Goal: Task Accomplishment & Management: Use online tool/utility

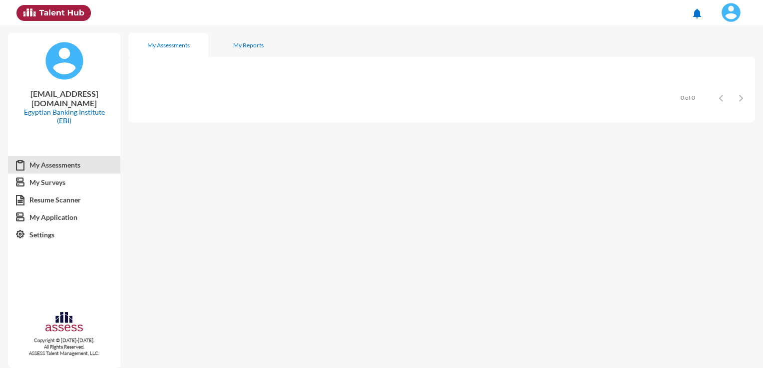
click at [732, 14] on img at bounding box center [731, 12] width 20 height 20
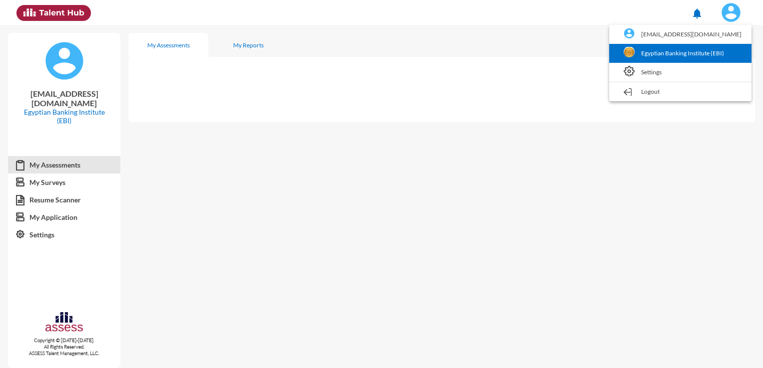
click at [681, 56] on link "Egyptian Banking Institute (EBI)" at bounding box center [680, 53] width 132 height 19
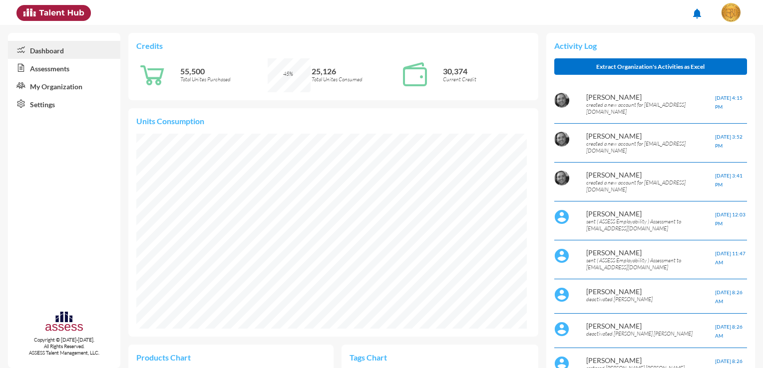
scroll to position [88, 187]
click at [79, 66] on link "Assessments" at bounding box center [64, 68] width 112 height 18
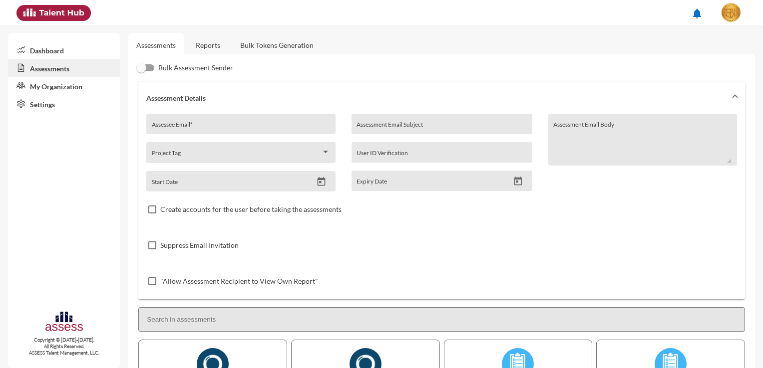
click at [260, 43] on link "Bulk Tokens Generation" at bounding box center [276, 45] width 89 height 24
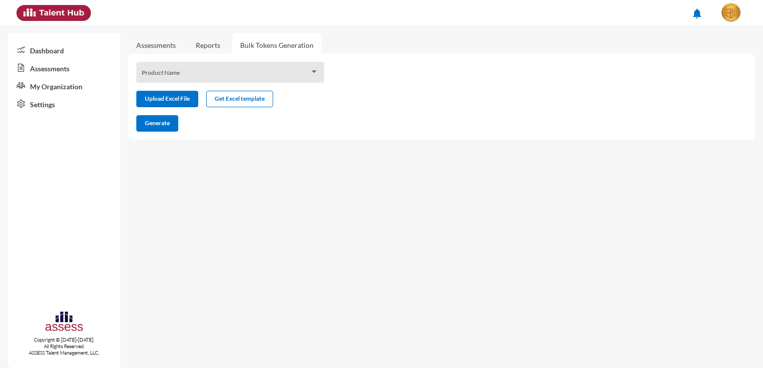
click at [260, 79] on div "Product Name" at bounding box center [230, 74] width 177 height 15
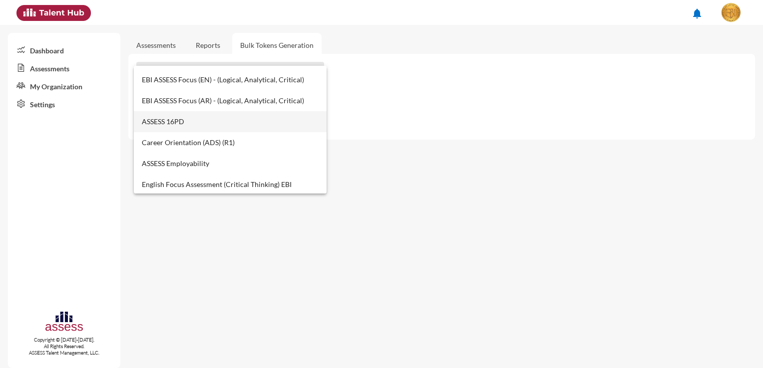
scroll to position [350, 0]
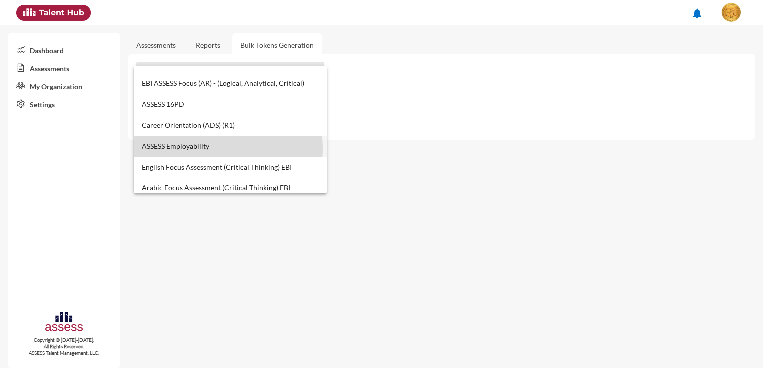
click at [213, 148] on span "ASSESS Employability" at bounding box center [230, 146] width 177 height 21
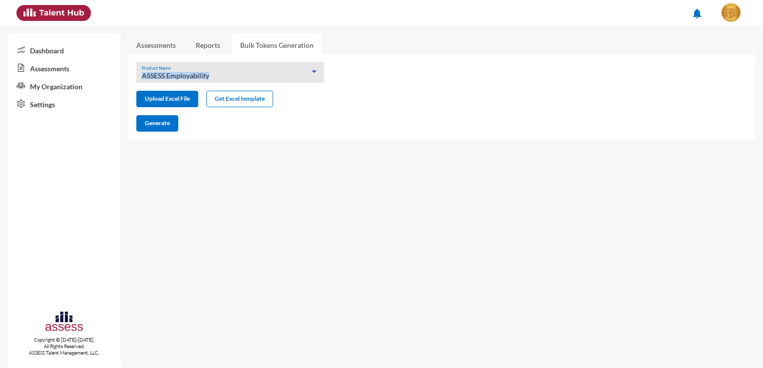
drag, startPoint x: 210, startPoint y: 76, endPoint x: 137, endPoint y: 77, distance: 72.9
click at [137, 77] on div "ASSESS Employability Product Name" at bounding box center [230, 72] width 188 height 21
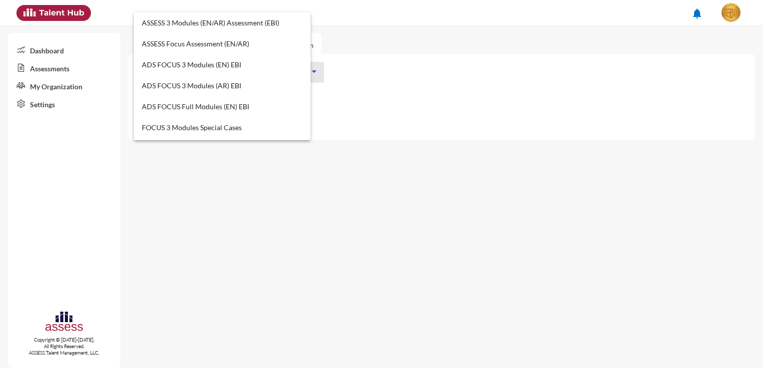
scroll to position [365, 0]
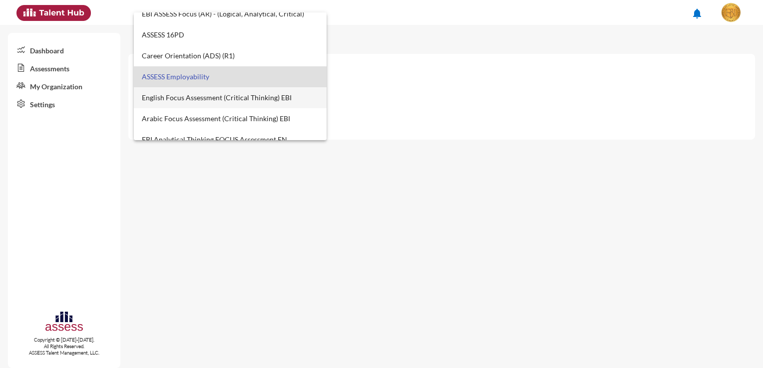
copy span "ASSESS Employability"
drag, startPoint x: 132, startPoint y: 196, endPoint x: 139, endPoint y: 196, distance: 7.0
click at [132, 196] on div at bounding box center [381, 184] width 763 height 368
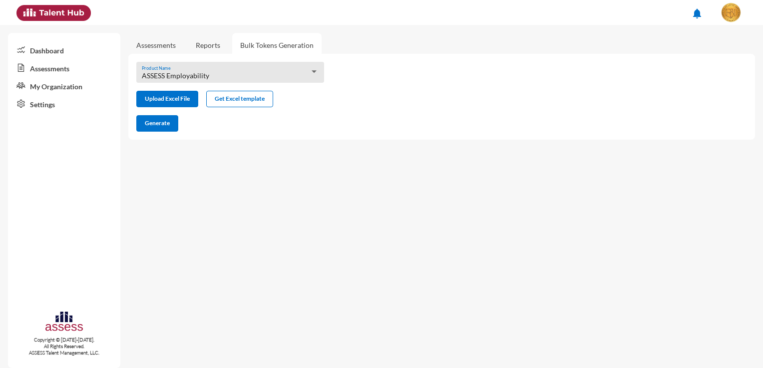
click at [304, 81] on div "ASSESS Employability Product Name" at bounding box center [230, 74] width 177 height 15
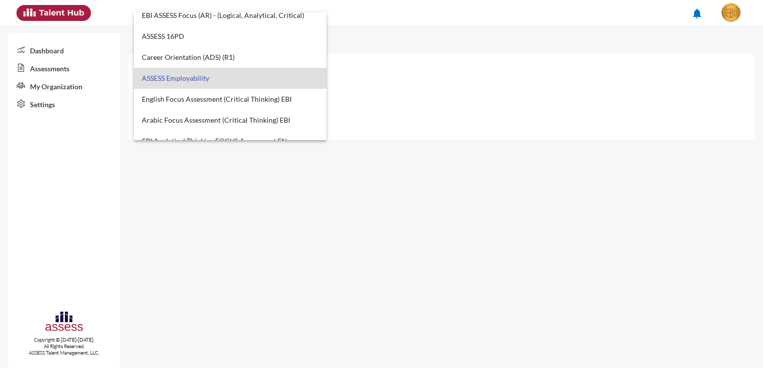
scroll to position [414, 0]
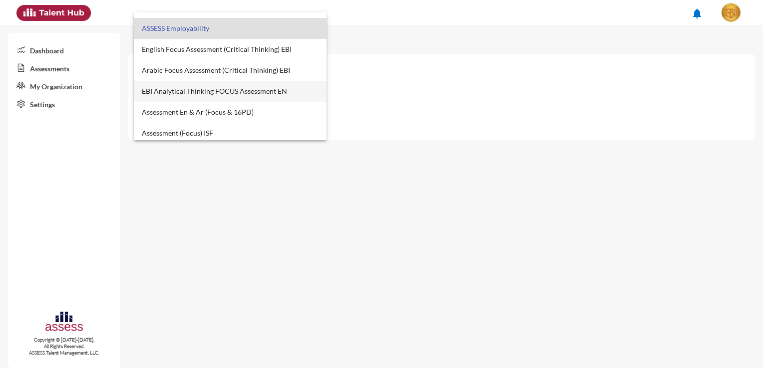
click at [257, 89] on span "EBI Analytical Thinking FOCUS Assessment EN" at bounding box center [230, 91] width 177 height 21
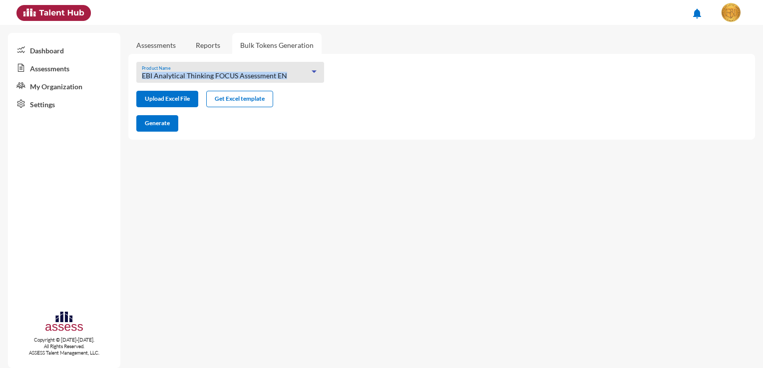
drag, startPoint x: 290, startPoint y: 74, endPoint x: 128, endPoint y: 66, distance: 161.5
click at [128, 66] on div "EBI Analytical Thinking FOCUS Assessment EN Product Name" at bounding box center [230, 72] width 204 height 21
copy span "EBI Analytical Thinking FOCUS Assessment EN"
click at [316, 71] on div at bounding box center [314, 71] width 5 height 2
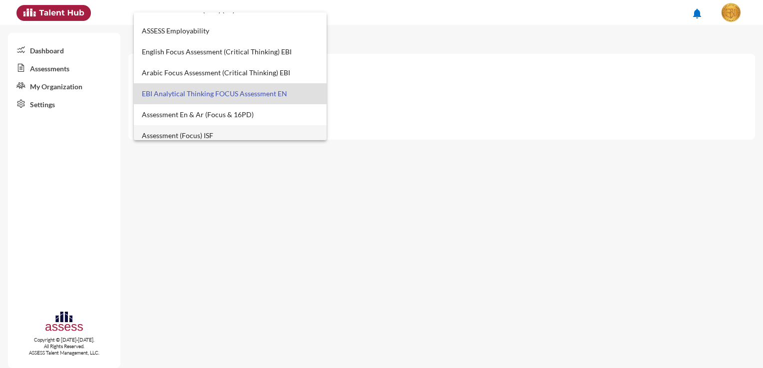
scroll to position [364, 0]
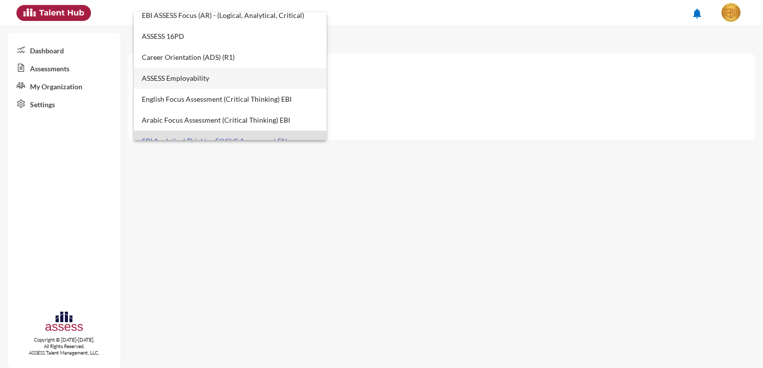
click at [226, 82] on span "ASSESS Employability" at bounding box center [230, 78] width 177 height 21
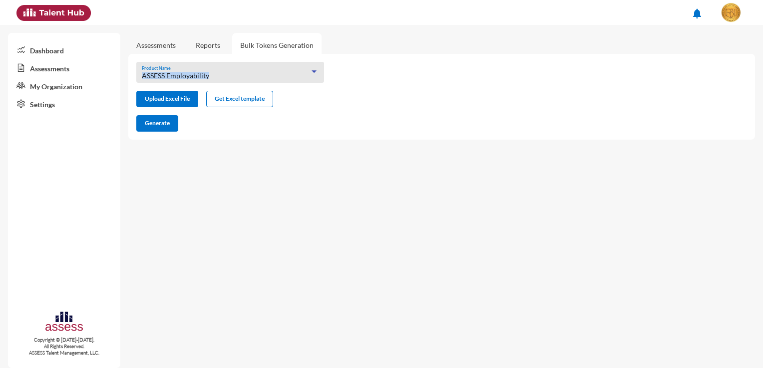
drag, startPoint x: 219, startPoint y: 78, endPoint x: 134, endPoint y: 71, distance: 85.2
click at [134, 71] on div "ASSESS Employability Product Name" at bounding box center [230, 72] width 204 height 21
copy span "ASSESS Employability"
click at [196, 188] on mat-sidenav-content "Assessments Reports Bulk Tokens Generation ASSESS Employability Product Name Up…" at bounding box center [445, 197] width 635 height 344
